Goal: Information Seeking & Learning: Learn about a topic

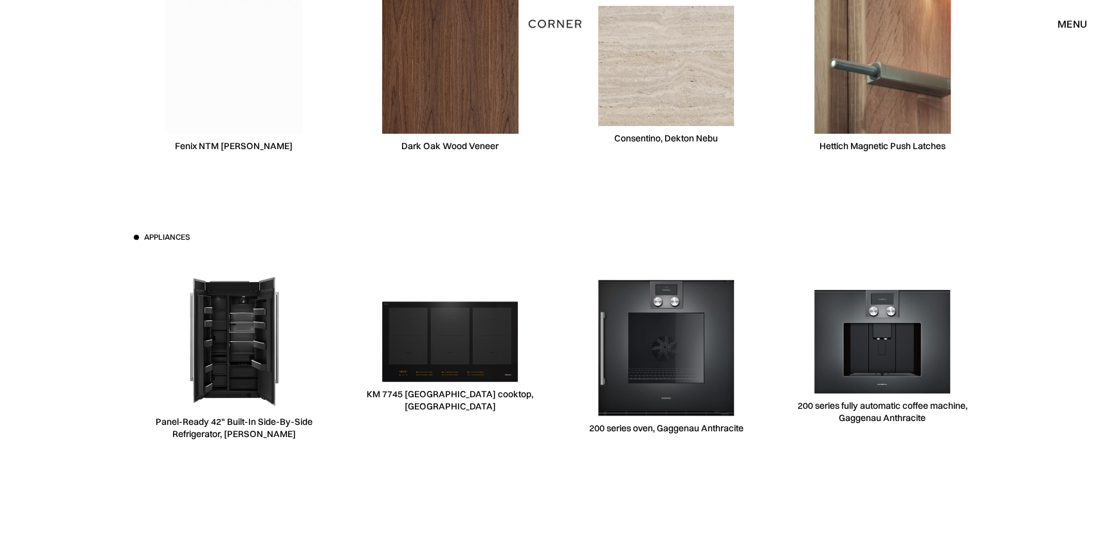
scroll to position [3930, 0]
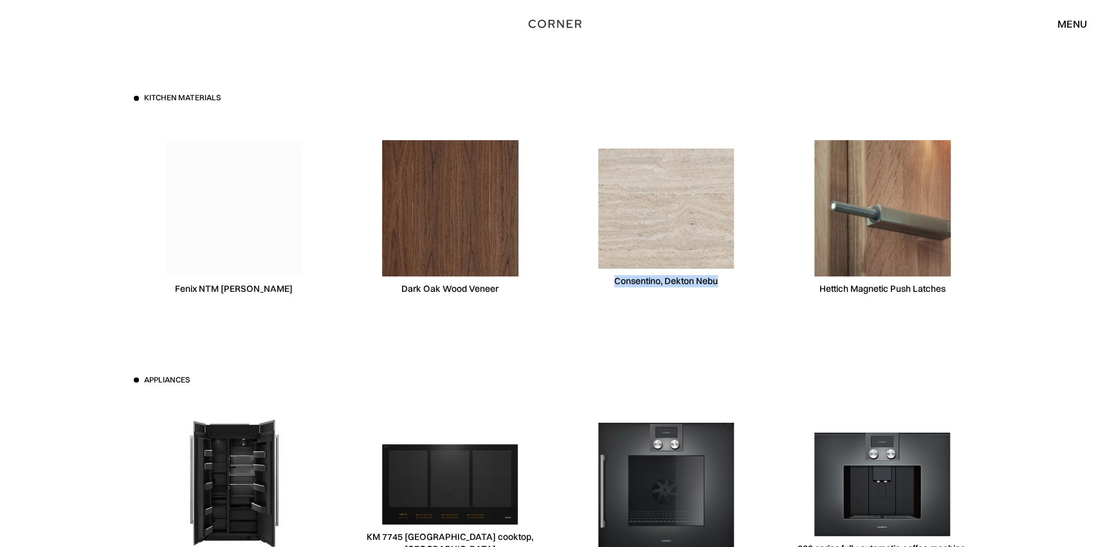
drag, startPoint x: 614, startPoint y: 282, endPoint x: 719, endPoint y: 281, distance: 104.8
click at [719, 281] on div "Consentino, Dekton Nebu" at bounding box center [666, 218] width 201 height 198
copy div "Consentino, Dekton Nebu"
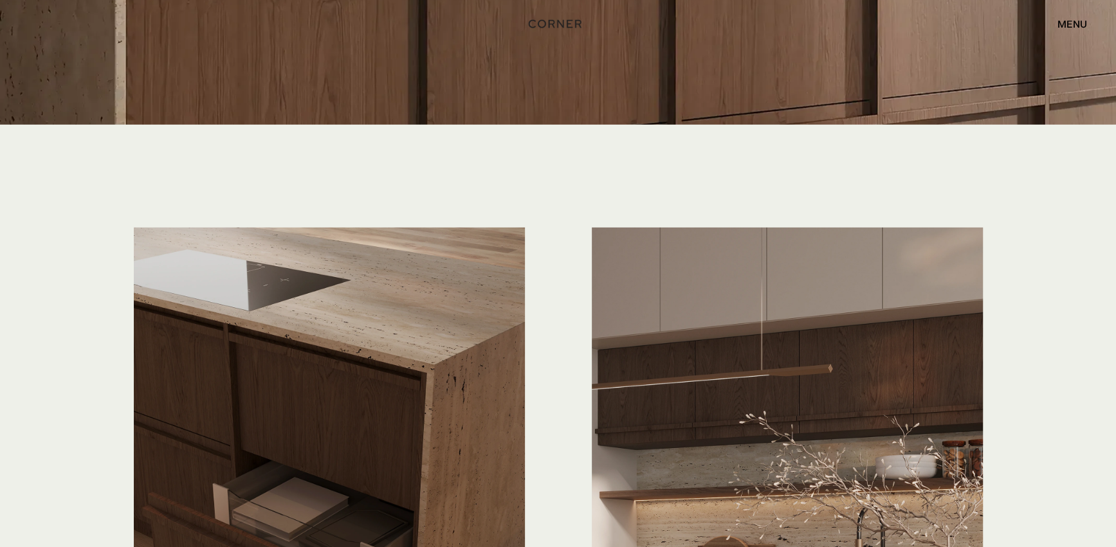
scroll to position [2715, 0]
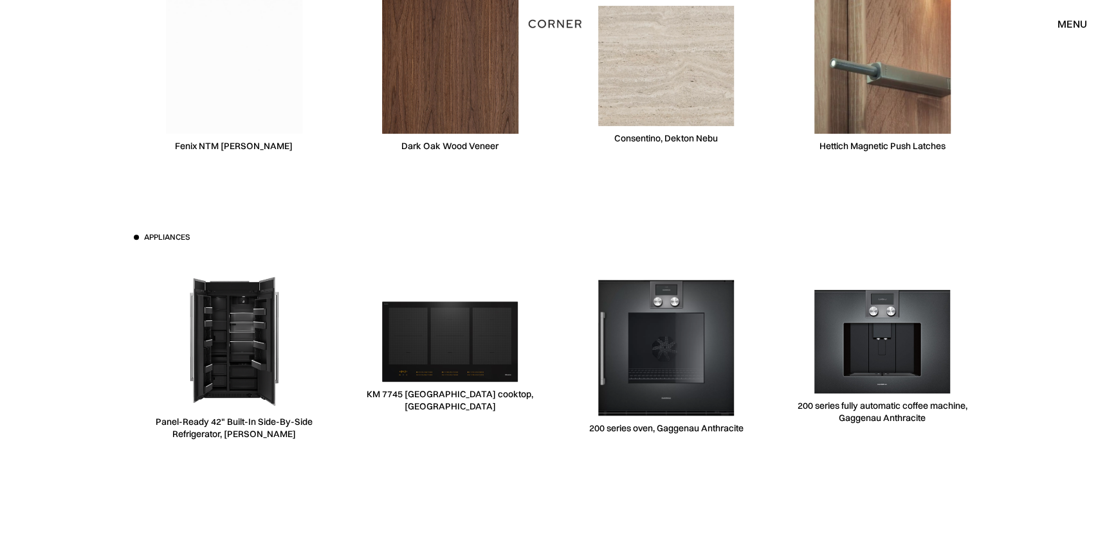
scroll to position [3930, 0]
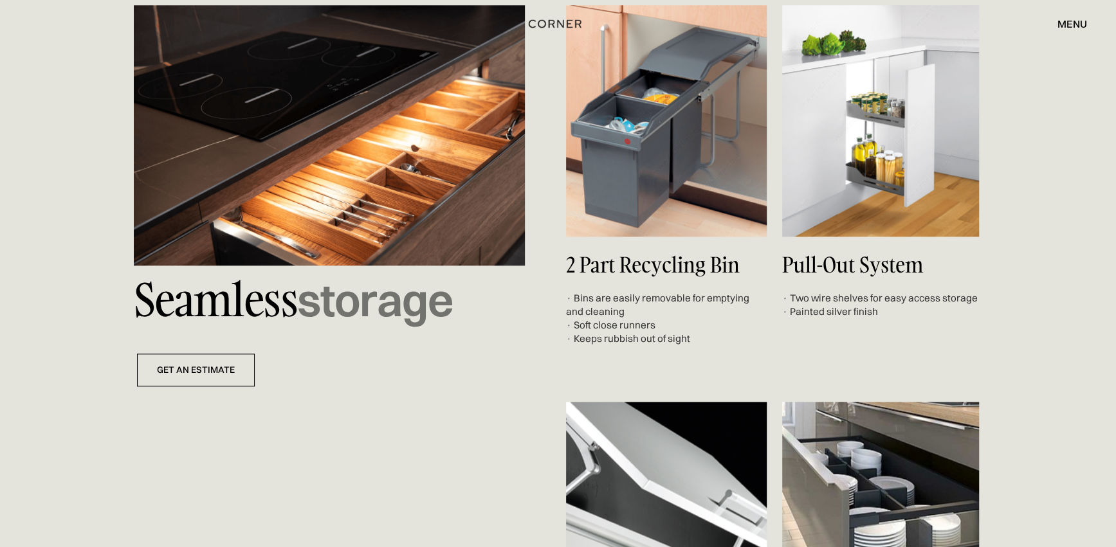
scroll to position [4502, 0]
